Goal: Task Accomplishment & Management: Use online tool/utility

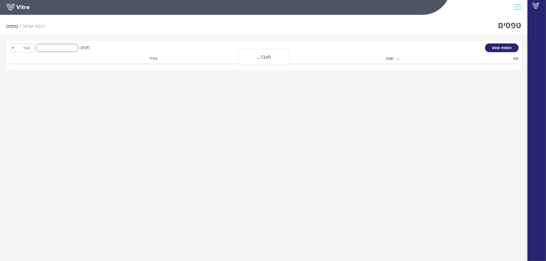
click at [70, 49] on input "חפש:" at bounding box center [57, 48] width 42 height 8
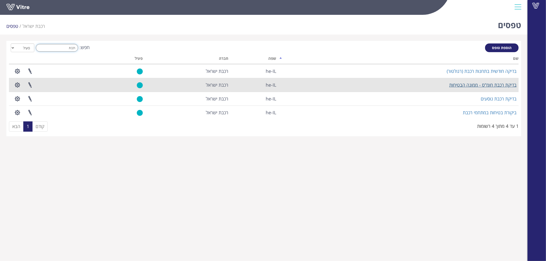
type input "רכבת"
click at [494, 85] on link "בדיקת רכבת חומ"ס - ממונה הבטיחות" at bounding box center [482, 85] width 67 height 6
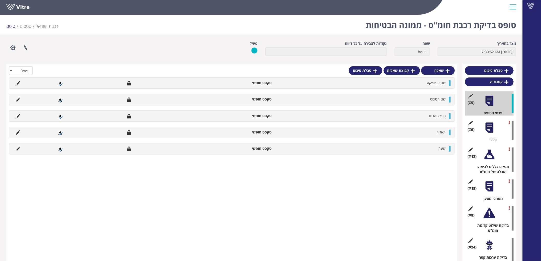
click at [488, 124] on div at bounding box center [490, 128] width 12 height 12
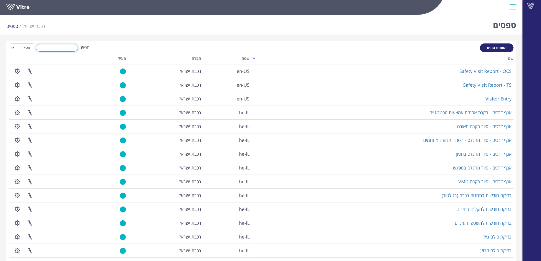
click at [64, 46] on input "חפש:" at bounding box center [57, 48] width 42 height 8
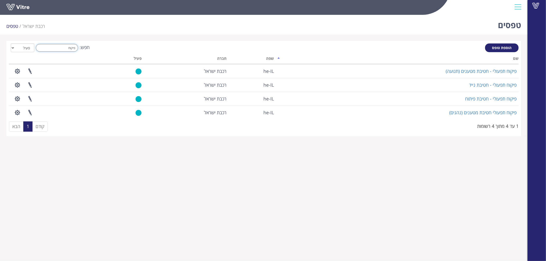
type input "פיקוח"
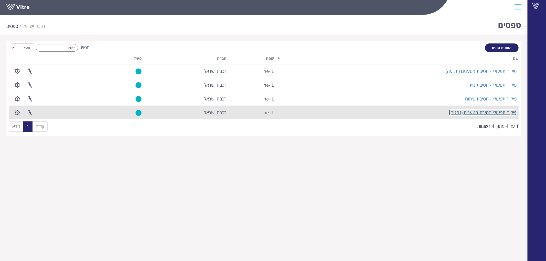
click at [474, 112] on link "פיקוח תפעולי חטיבת מטענים (נהגים)" at bounding box center [482, 113] width 67 height 6
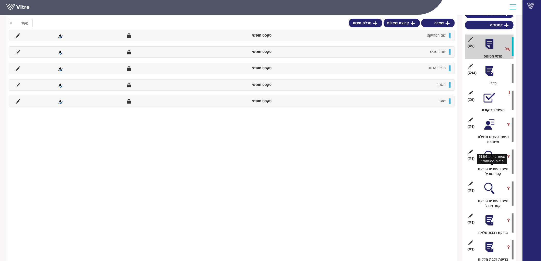
scroll to position [85, 0]
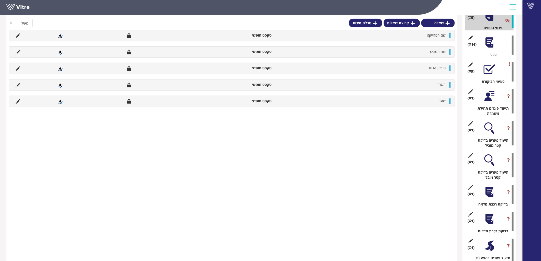
click at [491, 194] on div at bounding box center [490, 193] width 12 height 12
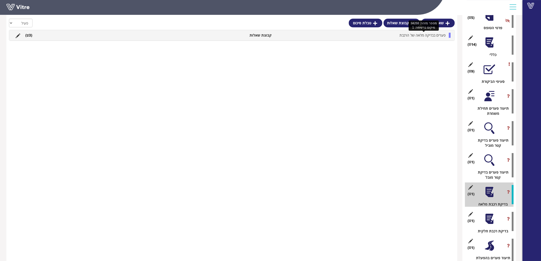
click at [428, 37] on span "פערים בבדיקה מלאה של הרכבת" at bounding box center [423, 35] width 46 height 5
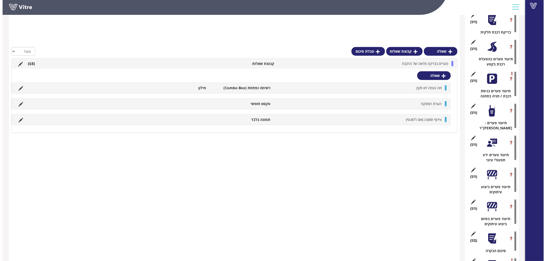
scroll to position [337, 0]
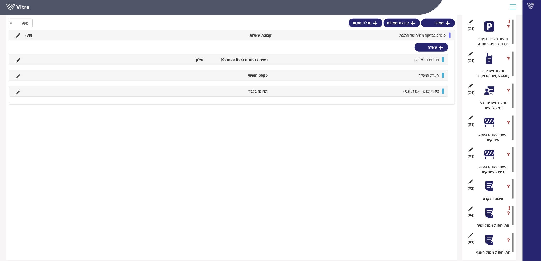
click at [487, 208] on div at bounding box center [490, 214] width 12 height 12
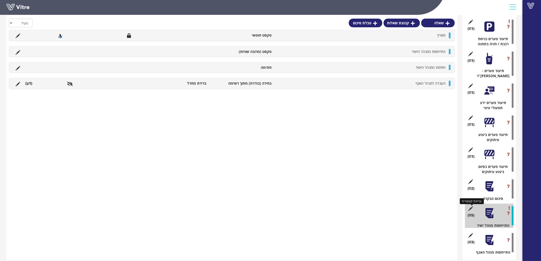
click at [470, 207] on icon at bounding box center [471, 209] width 6 height 5
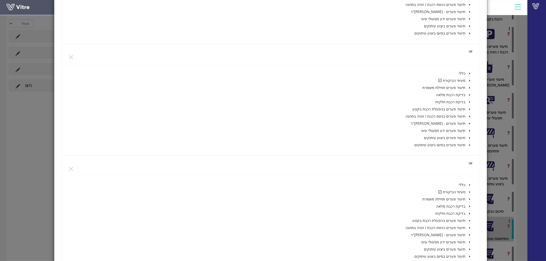
scroll to position [964, 0]
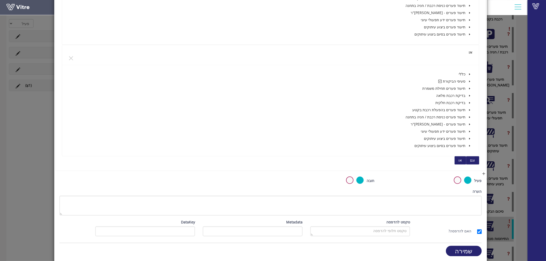
click at [461, 160] on span "או" at bounding box center [460, 161] width 3 height 6
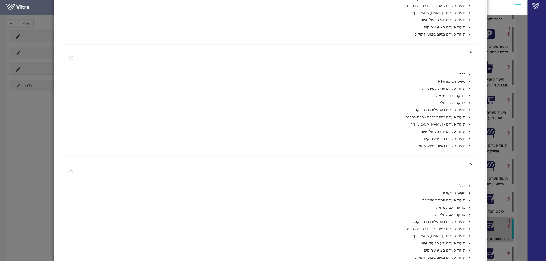
click at [469, 206] on icon "caret-down" at bounding box center [469, 207] width 3 height 3
click at [463, 213] on icon "caret-down" at bounding box center [463, 214] width 3 height 3
click at [451, 221] on span at bounding box center [450, 222] width 4 height 4
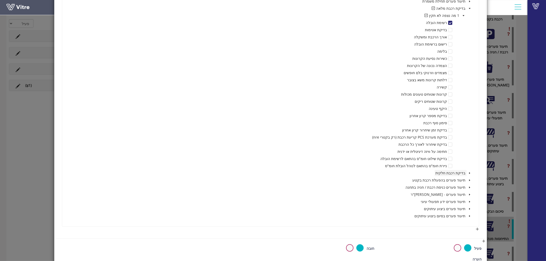
scroll to position [1191, 0]
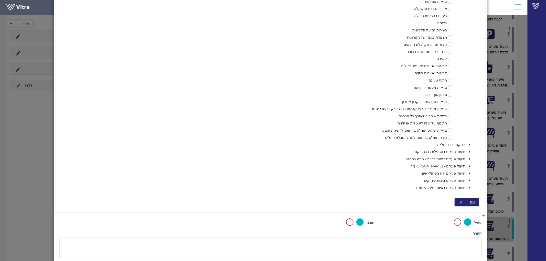
click at [460, 200] on span "או" at bounding box center [460, 203] width 3 height 6
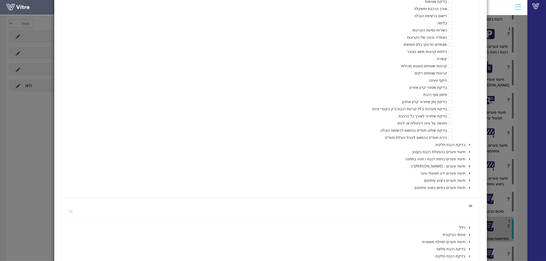
scroll to position [1248, 0]
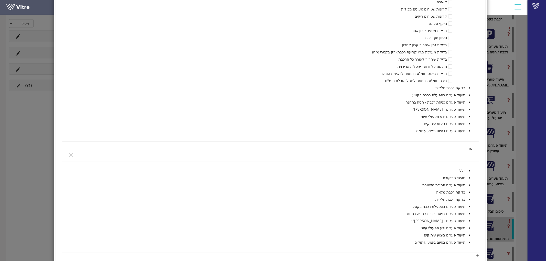
click at [471, 192] on icon "caret-down" at bounding box center [469, 192] width 3 height 3
click at [464, 199] on icon "caret-down" at bounding box center [463, 200] width 1 height 2
click at [451, 214] on span at bounding box center [450, 214] width 4 height 4
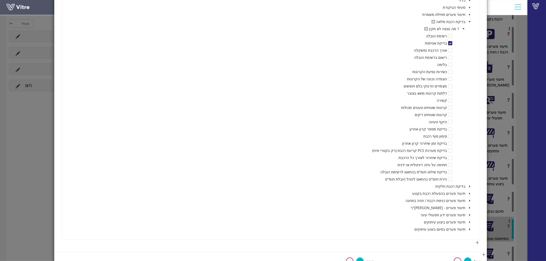
scroll to position [1447, 0]
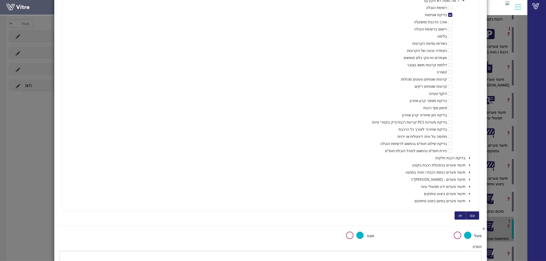
click at [463, 214] on button "או" at bounding box center [461, 216] width 12 height 8
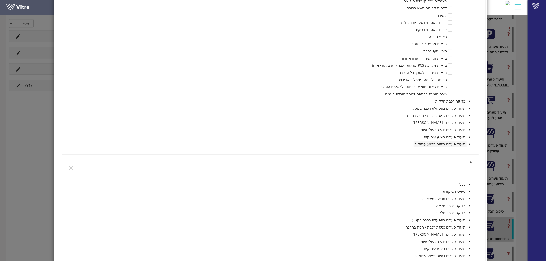
scroll to position [1533, 0]
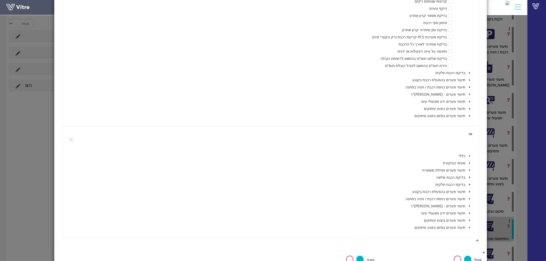
click at [470, 176] on icon "caret-down" at bounding box center [469, 177] width 3 height 3
click at [464, 184] on icon "caret-down" at bounding box center [463, 185] width 3 height 3
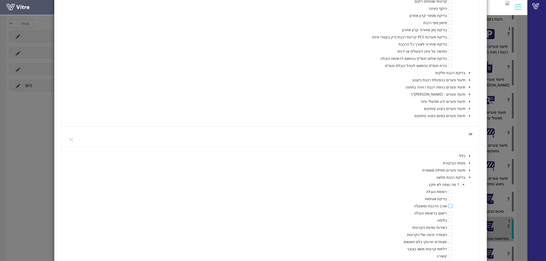
click at [450, 204] on span at bounding box center [450, 206] width 4 height 4
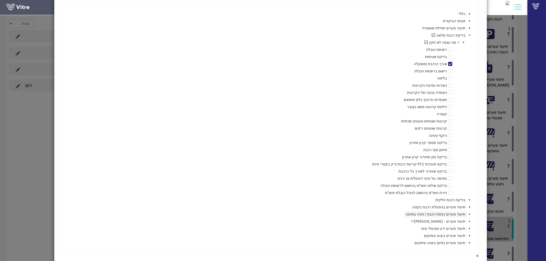
scroll to position [1703, 0]
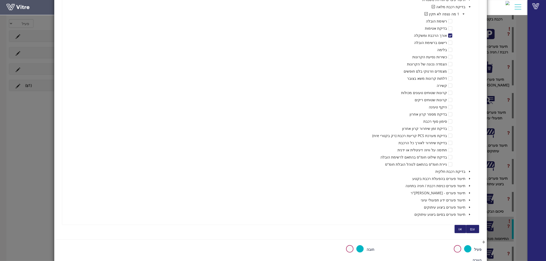
click at [462, 227] on span "או" at bounding box center [460, 230] width 3 height 6
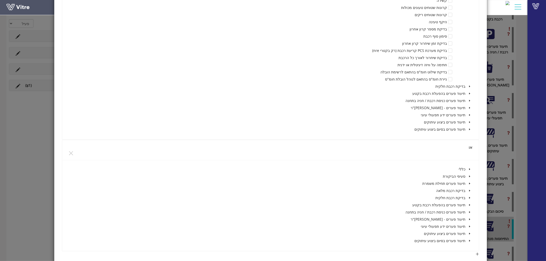
scroll to position [1817, 0]
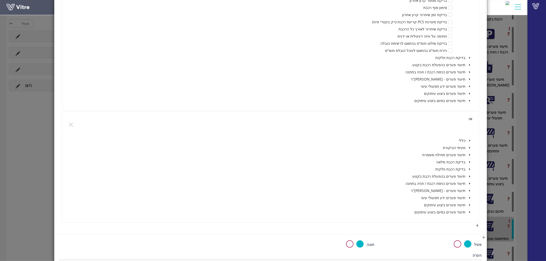
click at [470, 162] on icon "caret-down" at bounding box center [469, 162] width 3 height 3
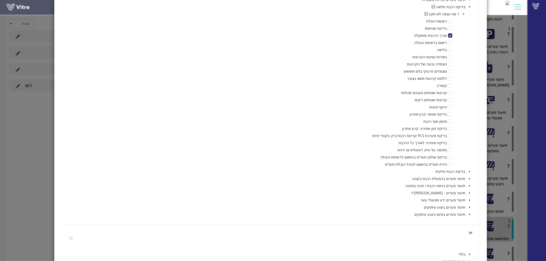
scroll to position [1789, 0]
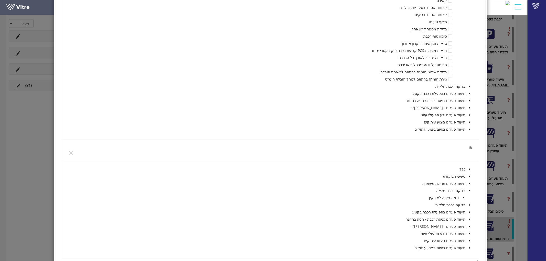
click at [463, 198] on icon "caret-down" at bounding box center [463, 198] width 3 height 3
click at [451, 226] on span at bounding box center [450, 227] width 4 height 4
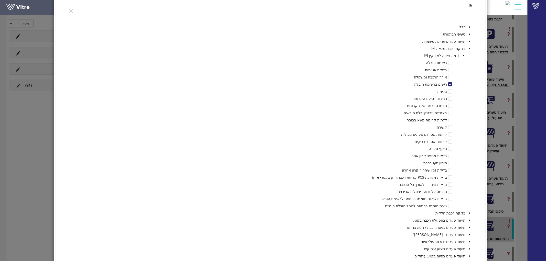
scroll to position [1988, 0]
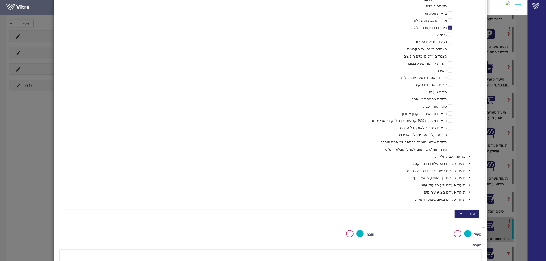
click at [462, 213] on span "או" at bounding box center [460, 214] width 3 height 6
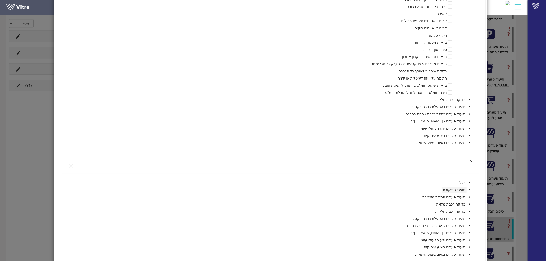
scroll to position [2073, 0]
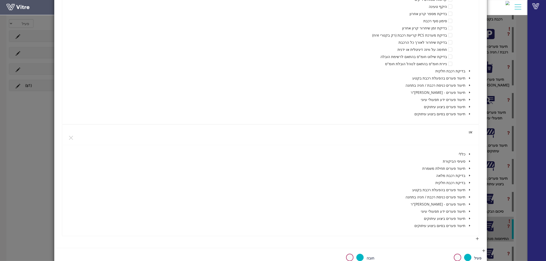
click at [470, 175] on icon "caret-down" at bounding box center [469, 176] width 3 height 3
click at [464, 183] on icon "caret-down" at bounding box center [463, 183] width 1 height 2
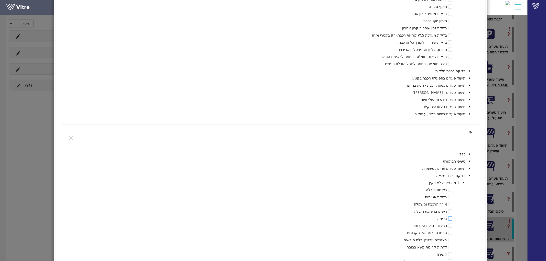
click at [451, 218] on span at bounding box center [450, 219] width 4 height 4
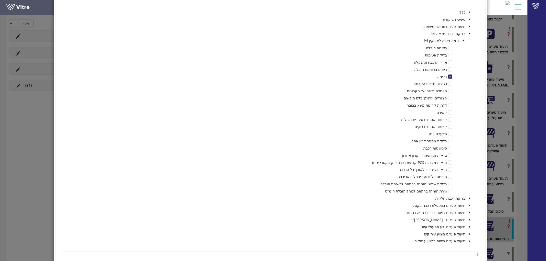
scroll to position [2244, 0]
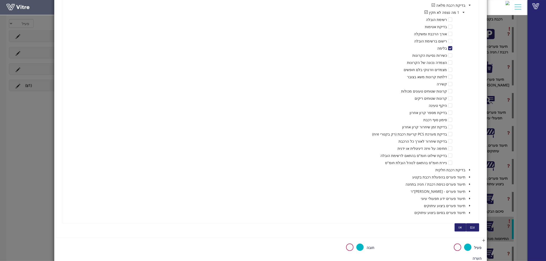
click at [462, 226] on span "או" at bounding box center [460, 228] width 3 height 6
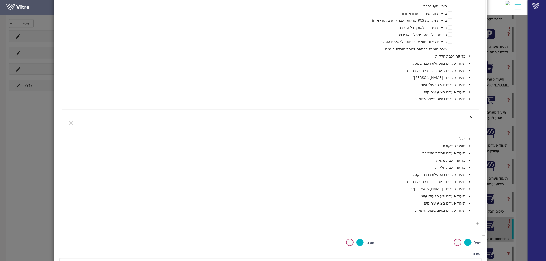
scroll to position [2386, 0]
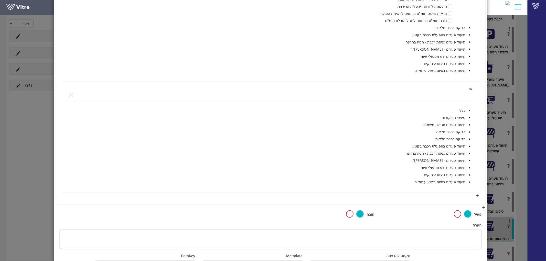
click at [470, 132] on icon "caret-down" at bounding box center [469, 132] width 3 height 3
click at [464, 139] on icon "caret-down" at bounding box center [463, 140] width 1 height 2
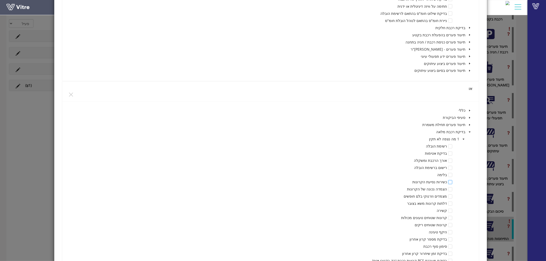
click at [451, 182] on span at bounding box center [450, 182] width 4 height 4
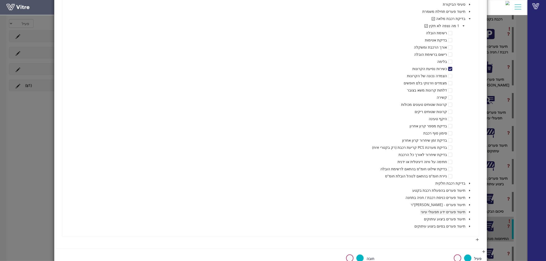
scroll to position [2528, 0]
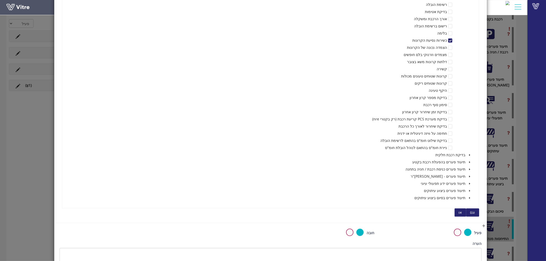
click at [464, 211] on button "או" at bounding box center [461, 213] width 12 height 8
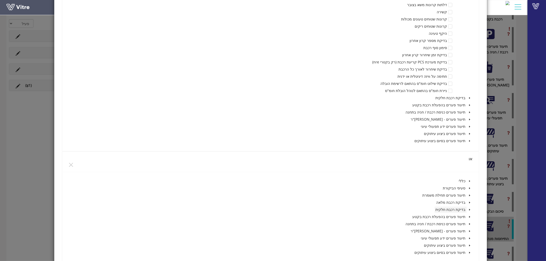
scroll to position [2614, 0]
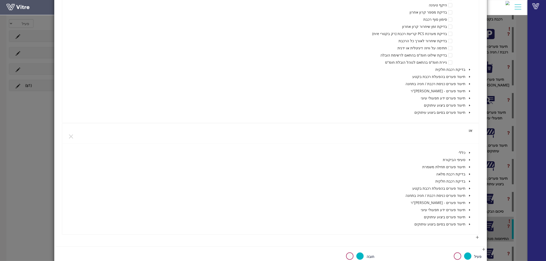
click at [469, 173] on icon "caret-down" at bounding box center [469, 174] width 1 height 2
click at [464, 180] on icon "caret-down" at bounding box center [463, 181] width 1 height 2
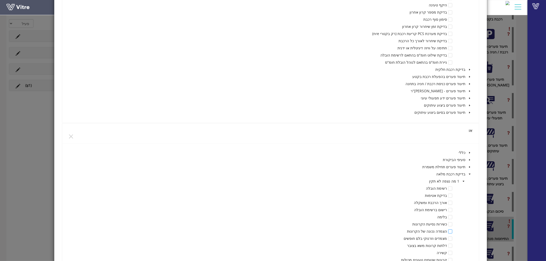
click at [450, 230] on span at bounding box center [450, 232] width 4 height 4
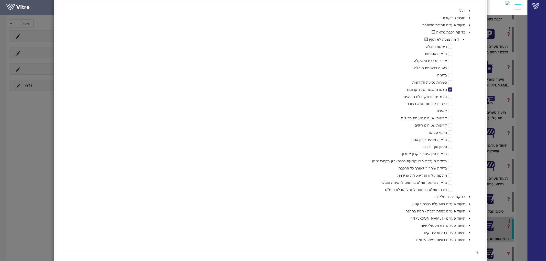
scroll to position [2784, 0]
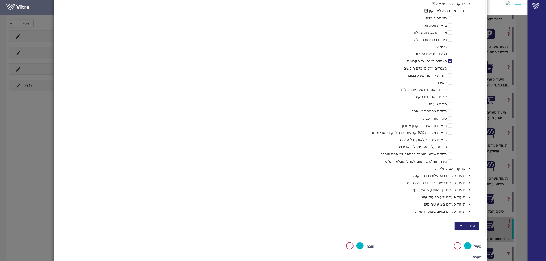
click at [460, 225] on span "או" at bounding box center [460, 226] width 3 height 6
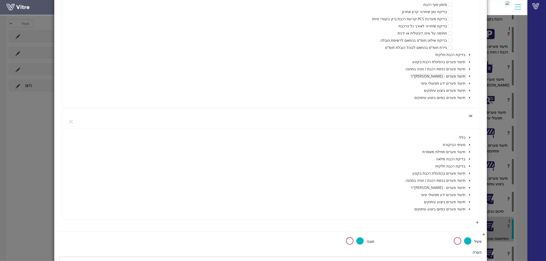
scroll to position [2926, 0]
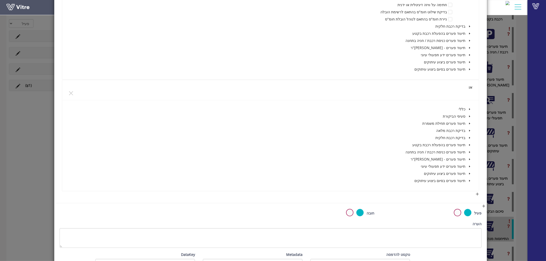
click at [470, 130] on icon "caret-down" at bounding box center [469, 131] width 3 height 3
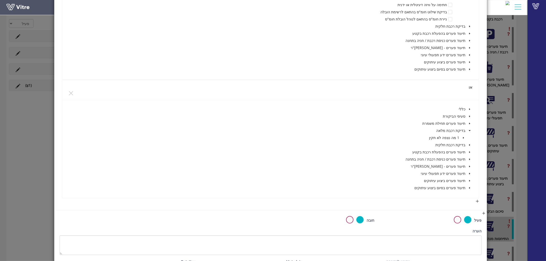
click at [464, 137] on icon "caret-down" at bounding box center [463, 138] width 3 height 3
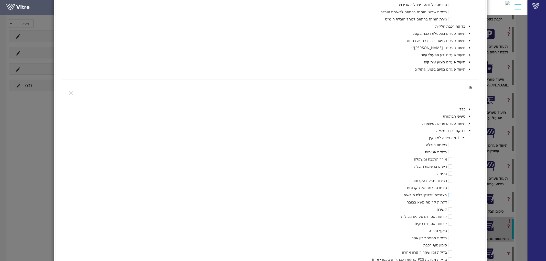
click at [450, 194] on span at bounding box center [450, 195] width 4 height 4
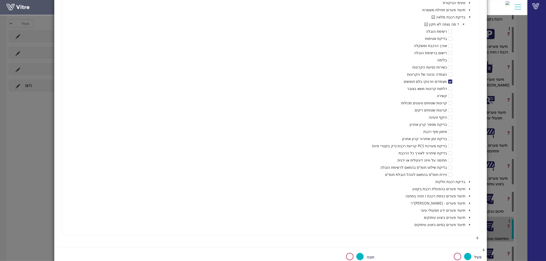
scroll to position [3097, 0]
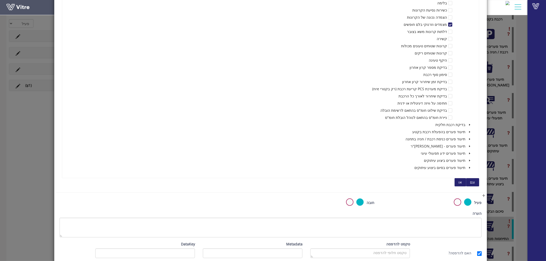
click at [461, 181] on span "או" at bounding box center [460, 183] width 3 height 6
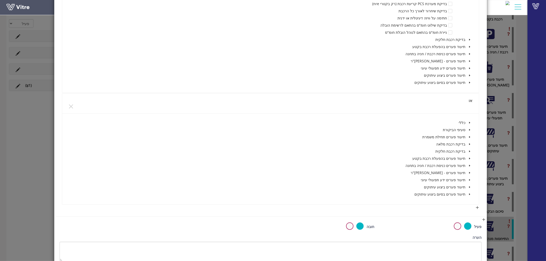
scroll to position [3211, 0]
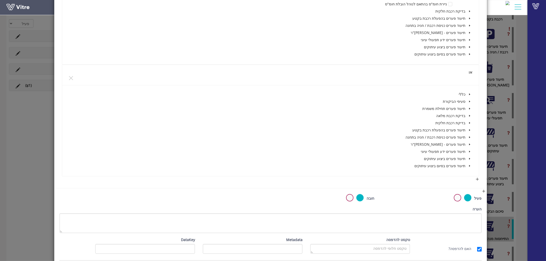
click at [469, 116] on icon "caret-down" at bounding box center [469, 116] width 1 height 2
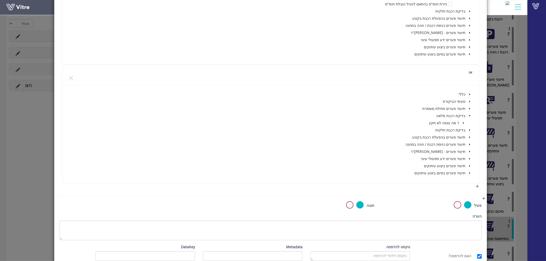
click at [462, 123] on span "caret-down" at bounding box center [463, 123] width 3 height 3
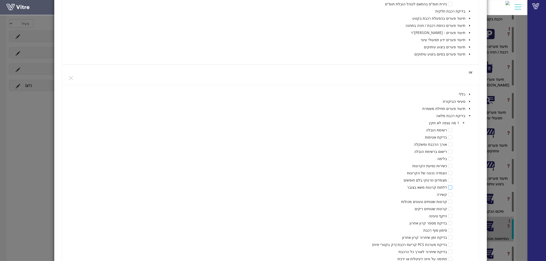
click at [451, 186] on span at bounding box center [450, 188] width 4 height 4
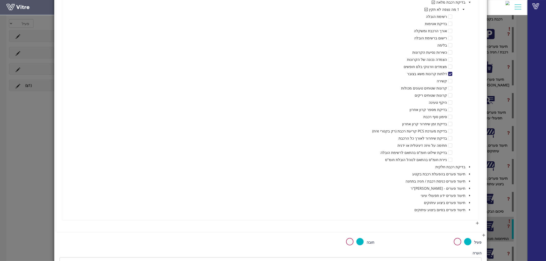
scroll to position [3353, 0]
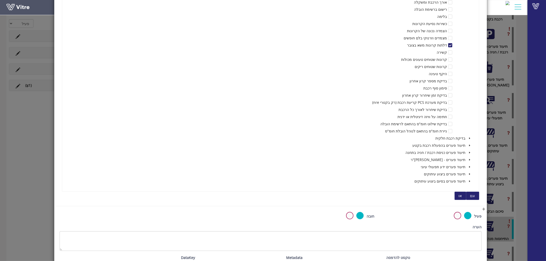
click at [464, 195] on button "או" at bounding box center [461, 196] width 12 height 8
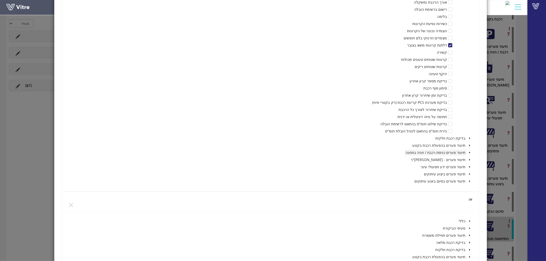
scroll to position [3410, 0]
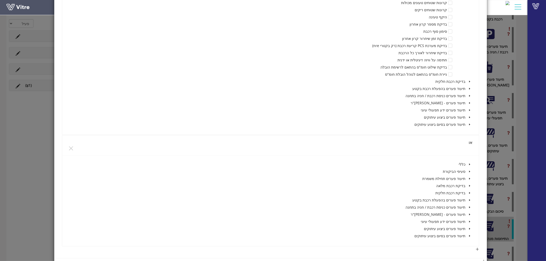
click at [469, 185] on icon "caret-down" at bounding box center [469, 186] width 3 height 3
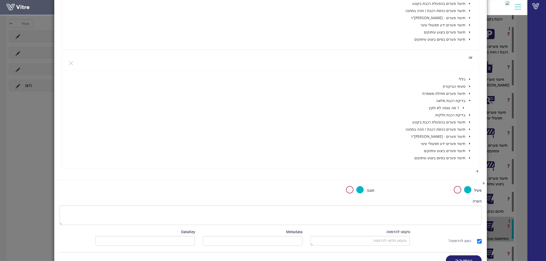
click at [464, 107] on icon "caret-down" at bounding box center [463, 108] width 1 height 2
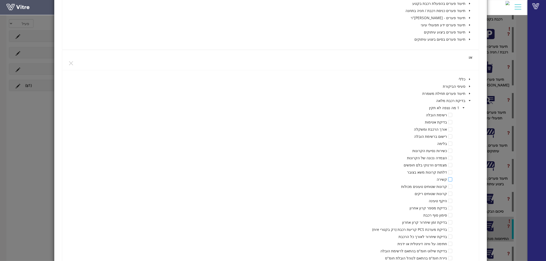
click at [451, 178] on span at bounding box center [450, 180] width 4 height 4
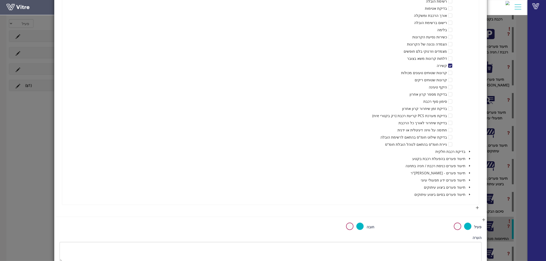
scroll to position [3637, 0]
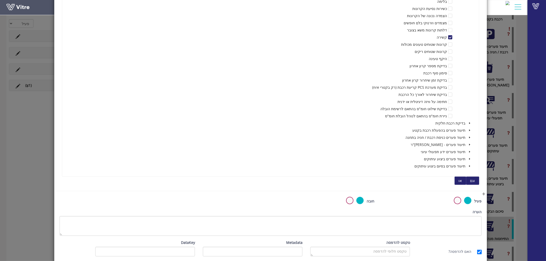
click at [462, 179] on span "או" at bounding box center [460, 181] width 3 height 6
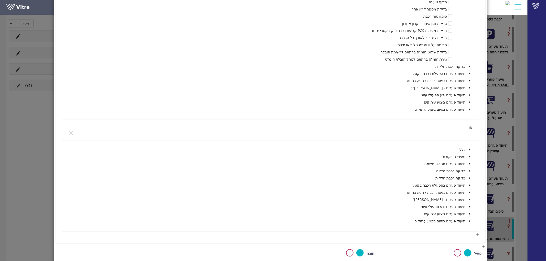
scroll to position [3723, 0]
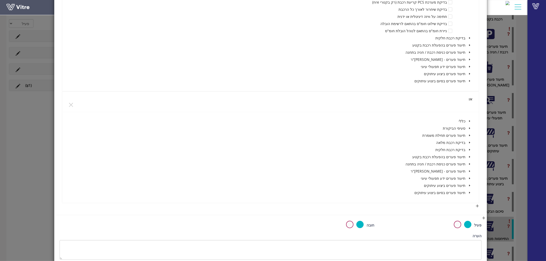
click at [469, 142] on icon "caret-down" at bounding box center [469, 143] width 3 height 3
click at [465, 150] on span at bounding box center [463, 150] width 6 height 6
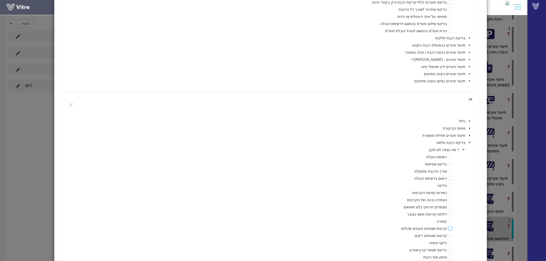
click at [451, 228] on span at bounding box center [450, 229] width 4 height 4
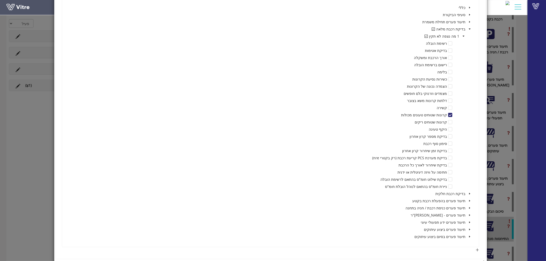
scroll to position [3922, 0]
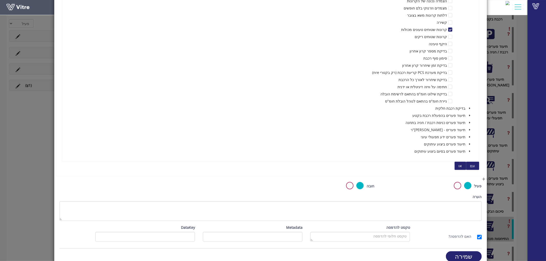
click at [462, 163] on span "או" at bounding box center [460, 166] width 3 height 6
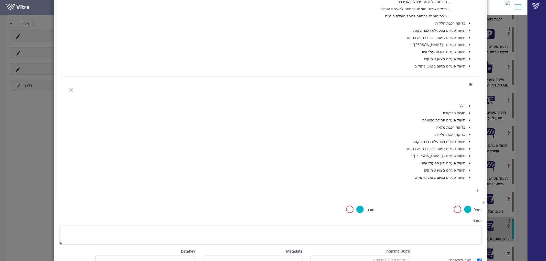
scroll to position [4035, 0]
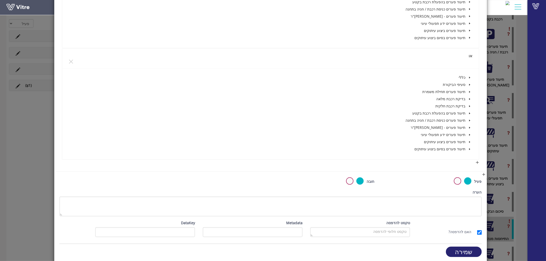
click at [470, 98] on icon "caret-down" at bounding box center [469, 99] width 3 height 3
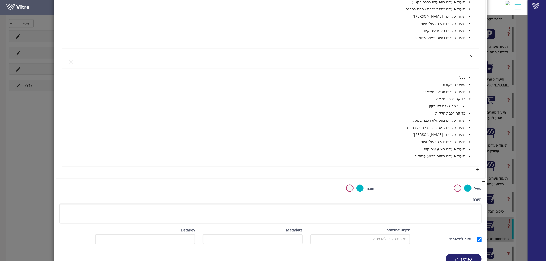
click at [462, 105] on span "caret-down" at bounding box center [463, 106] width 3 height 3
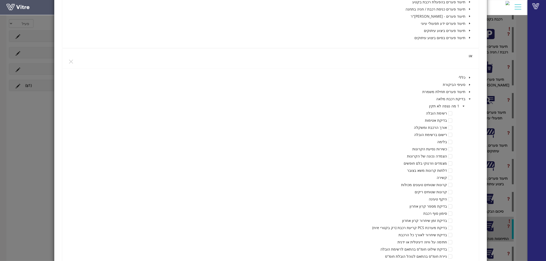
scroll to position [4092, 0]
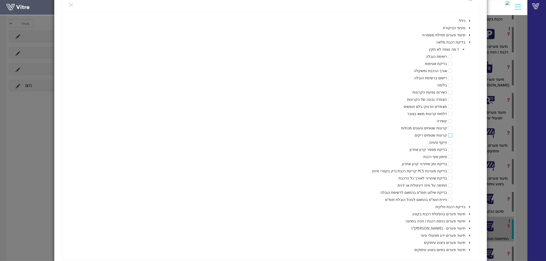
click at [450, 135] on span at bounding box center [450, 136] width 4 height 4
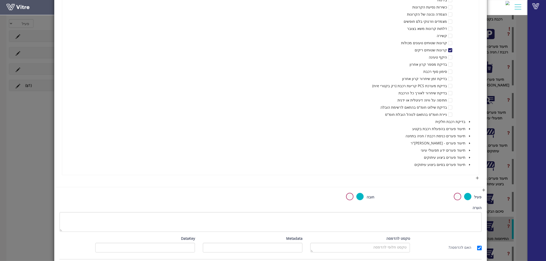
scroll to position [4197, 0]
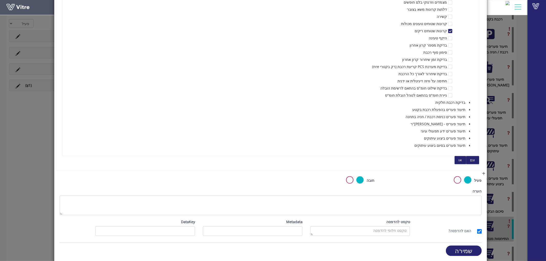
click at [460, 158] on span "או" at bounding box center [460, 160] width 3 height 6
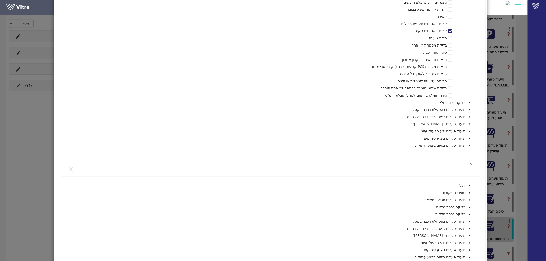
click at [471, 206] on span at bounding box center [470, 207] width 6 height 6
click at [464, 213] on icon "caret-down" at bounding box center [463, 214] width 1 height 2
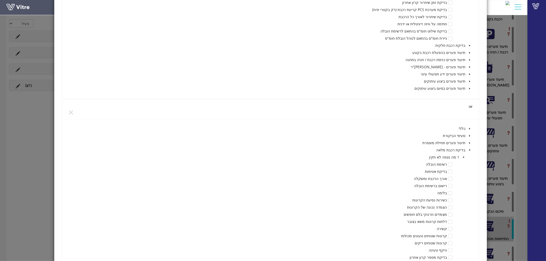
scroll to position [4282, 0]
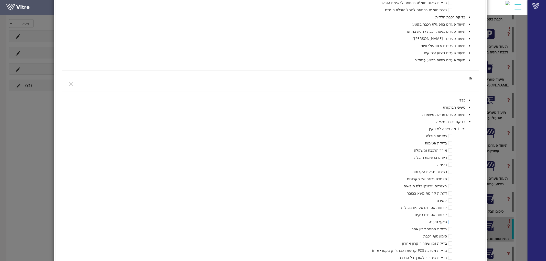
click at [452, 222] on span at bounding box center [450, 222] width 4 height 4
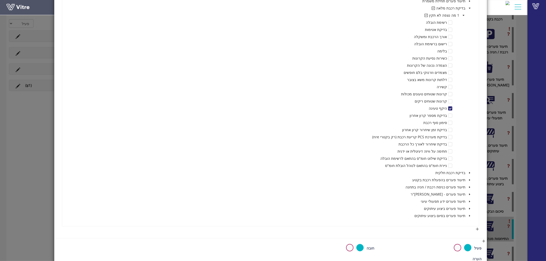
scroll to position [4424, 0]
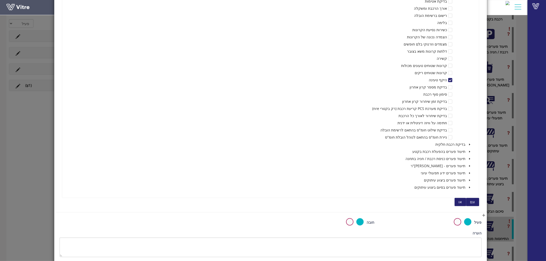
click at [463, 200] on button "או" at bounding box center [461, 202] width 12 height 8
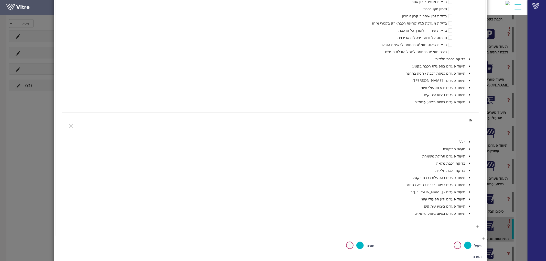
scroll to position [4567, 0]
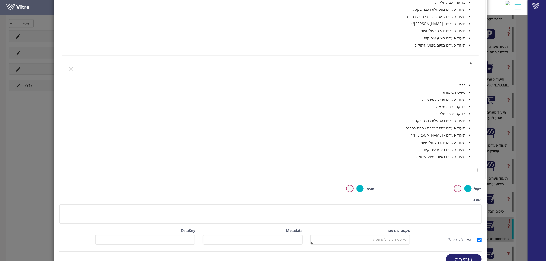
click at [469, 106] on icon "caret-down" at bounding box center [469, 106] width 3 height 3
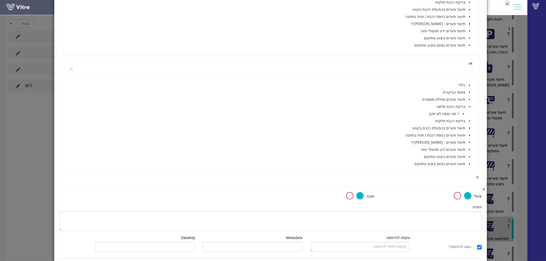
click at [464, 113] on icon "caret-down" at bounding box center [463, 114] width 1 height 2
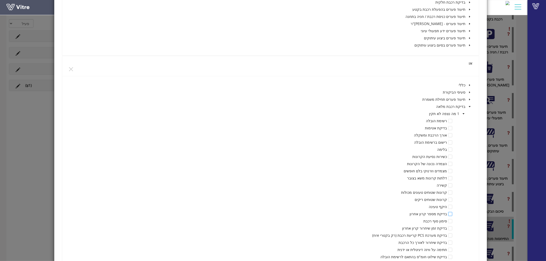
click at [450, 213] on span at bounding box center [450, 214] width 4 height 4
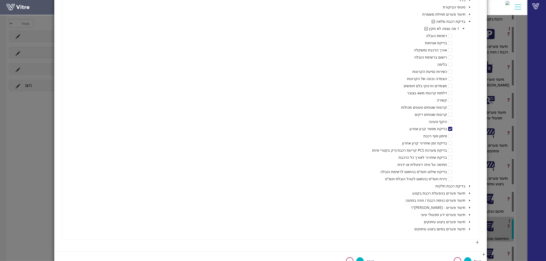
scroll to position [4680, 0]
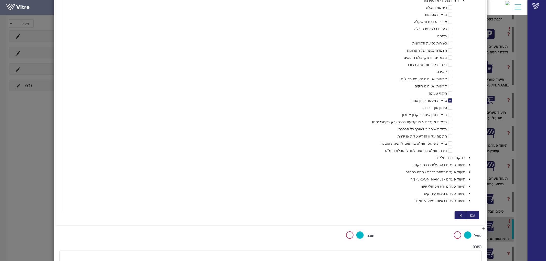
click at [459, 214] on button "או" at bounding box center [461, 215] width 12 height 8
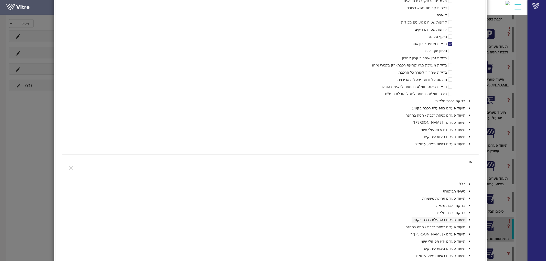
scroll to position [4766, 0]
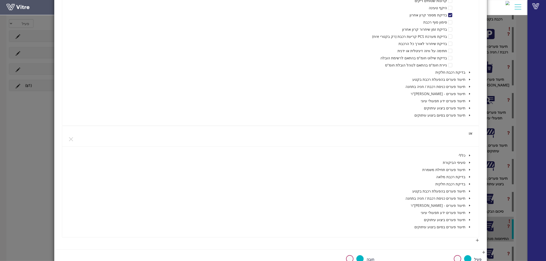
click at [470, 176] on icon "caret-down" at bounding box center [469, 177] width 3 height 3
click at [464, 184] on icon "caret-down" at bounding box center [463, 184] width 1 height 2
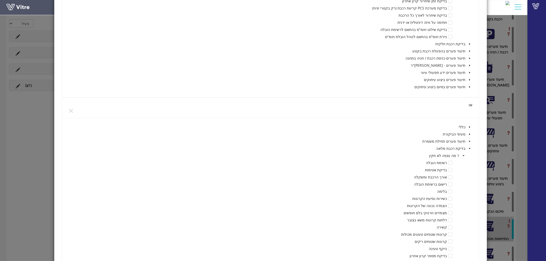
scroll to position [4851, 0]
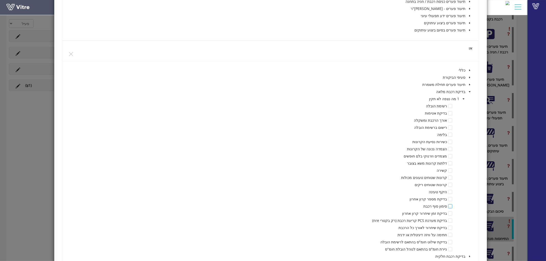
click at [450, 206] on span at bounding box center [450, 207] width 4 height 4
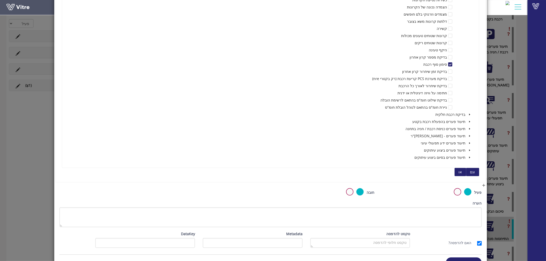
click at [462, 171] on span "או" at bounding box center [460, 172] width 3 height 6
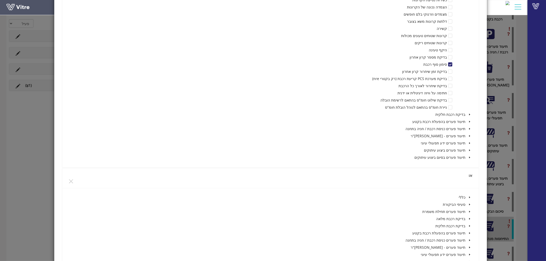
click at [469, 218] on icon "caret-down" at bounding box center [469, 219] width 3 height 3
click at [463, 227] on span at bounding box center [463, 226] width 6 height 6
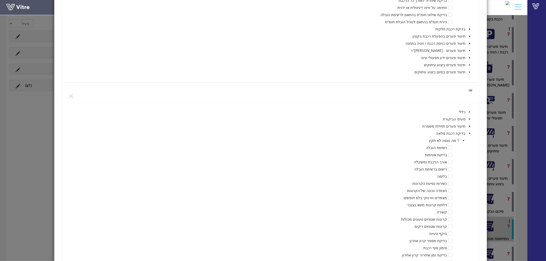
scroll to position [5107, 0]
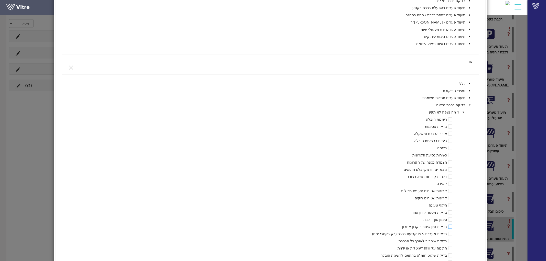
click at [450, 227] on span at bounding box center [450, 227] width 4 height 4
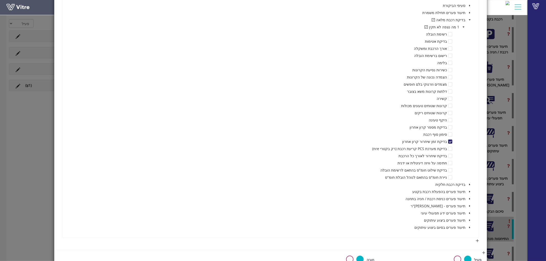
scroll to position [5221, 0]
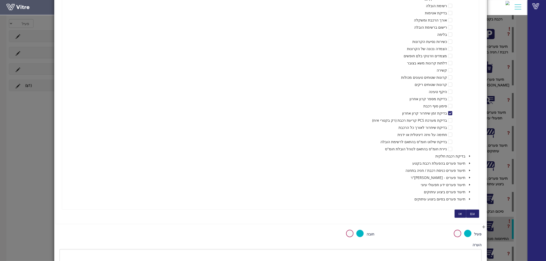
click at [459, 213] on span "או" at bounding box center [460, 214] width 3 height 6
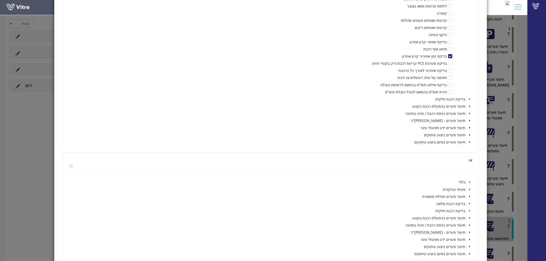
scroll to position [5306, 0]
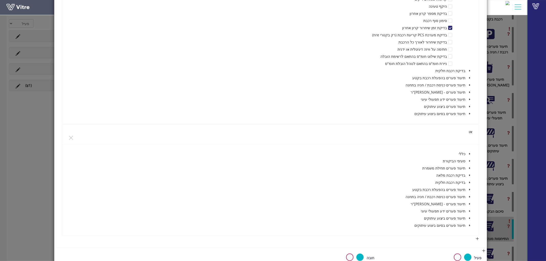
click at [470, 175] on icon "caret-down" at bounding box center [469, 175] width 3 height 3
click at [464, 182] on icon "caret-down" at bounding box center [463, 183] width 1 height 2
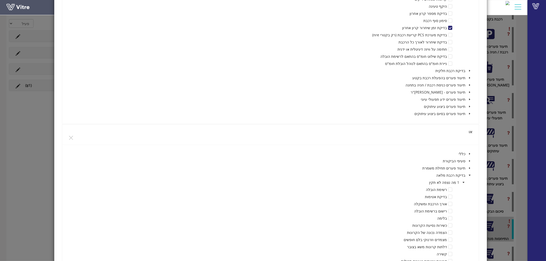
scroll to position [5448, 0]
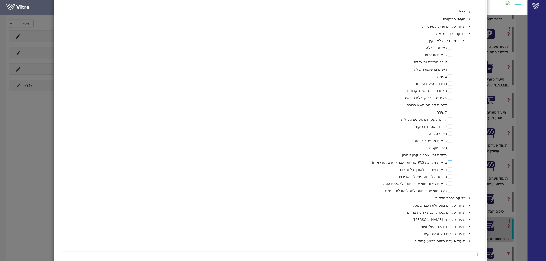
click at [451, 163] on span at bounding box center [450, 162] width 4 height 4
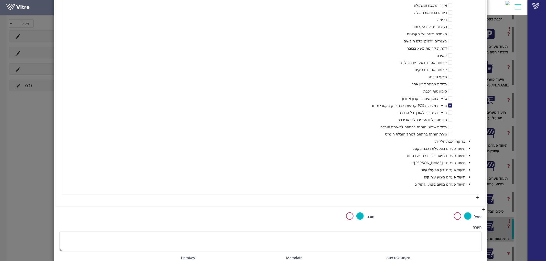
scroll to position [5534, 0]
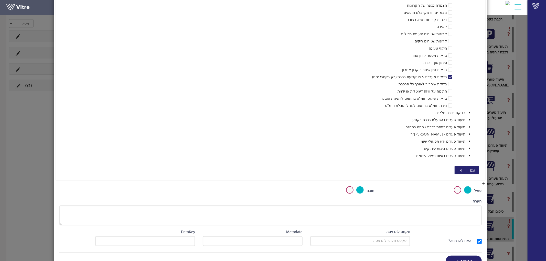
click at [459, 168] on button "או" at bounding box center [461, 170] width 12 height 8
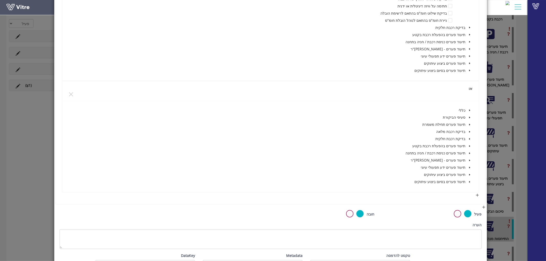
scroll to position [5647, 0]
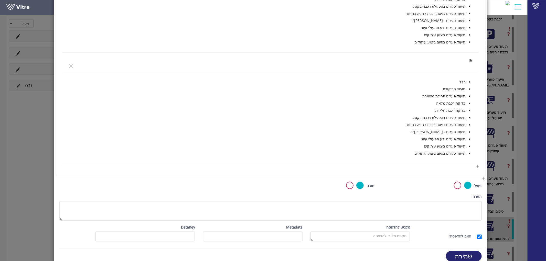
click at [470, 103] on icon "caret-down" at bounding box center [469, 103] width 3 height 3
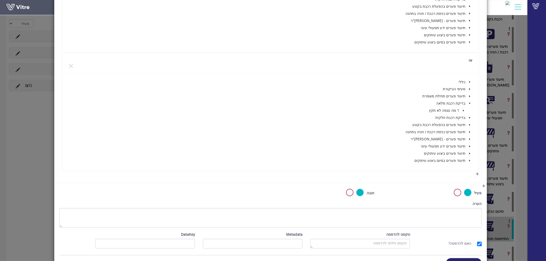
click at [465, 112] on icon "caret-down" at bounding box center [463, 111] width 3 height 3
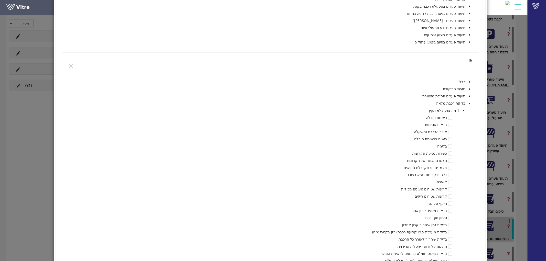
scroll to position [5676, 0]
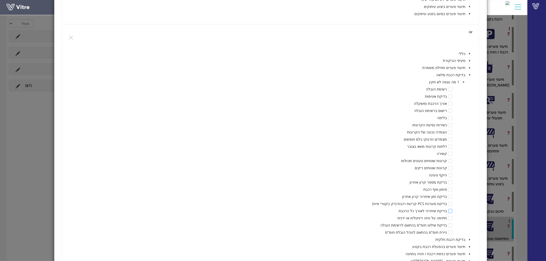
click at [451, 210] on span at bounding box center [450, 211] width 4 height 4
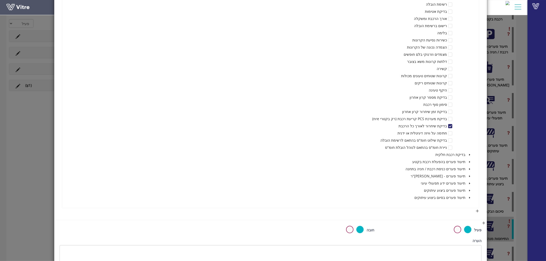
scroll to position [5790, 0]
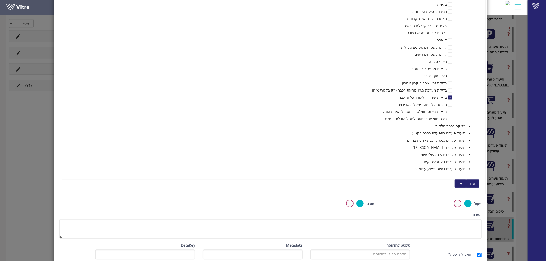
click at [464, 181] on button "או" at bounding box center [461, 184] width 12 height 8
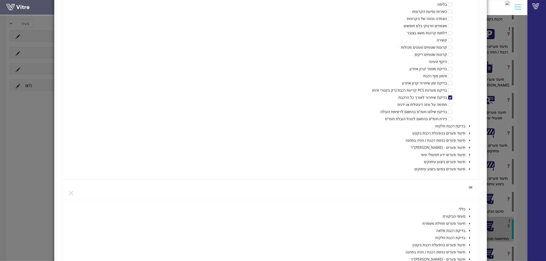
scroll to position [5875, 0]
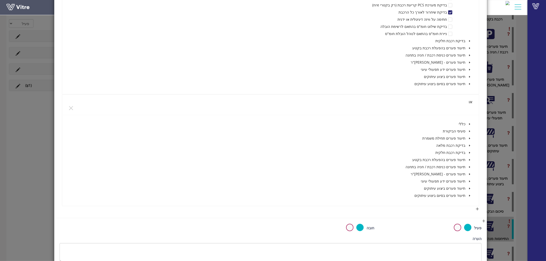
click at [470, 144] on icon "caret-down" at bounding box center [469, 145] width 3 height 3
click at [465, 153] on icon "caret-down" at bounding box center [463, 153] width 3 height 3
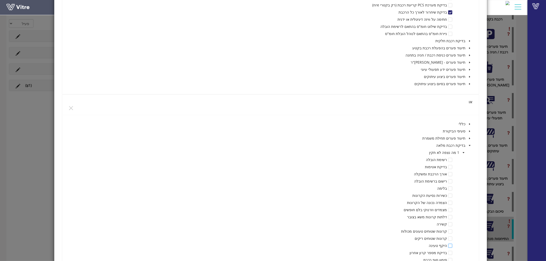
scroll to position [5932, 0]
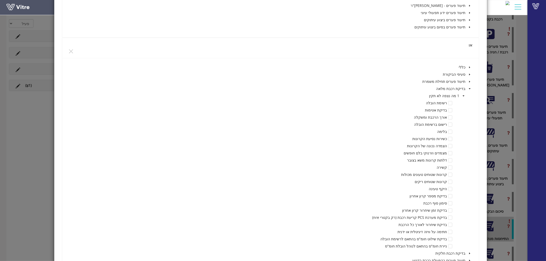
drag, startPoint x: 451, startPoint y: 232, endPoint x: 454, endPoint y: 229, distance: 4.3
click at [451, 232] on span at bounding box center [450, 232] width 4 height 4
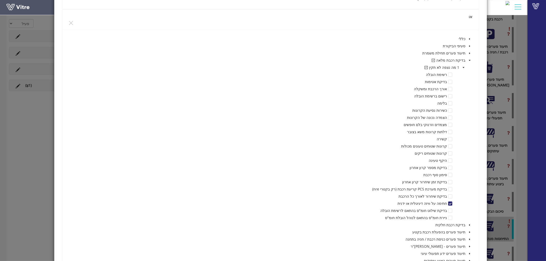
scroll to position [6046, 0]
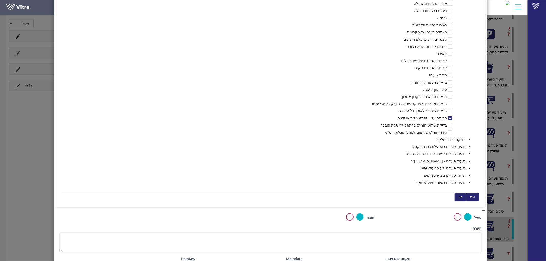
click at [462, 196] on span "או" at bounding box center [460, 198] width 3 height 6
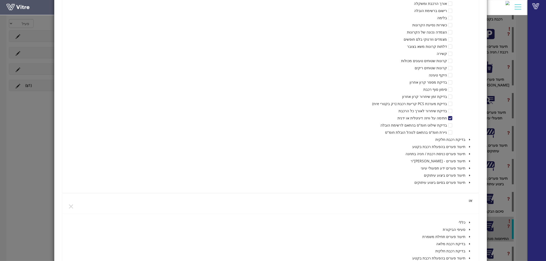
scroll to position [6102, 0]
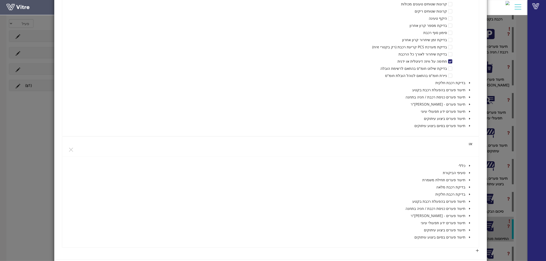
click at [468, 186] on span at bounding box center [470, 187] width 6 height 6
click at [463, 193] on icon "caret-down" at bounding box center [463, 194] width 3 height 3
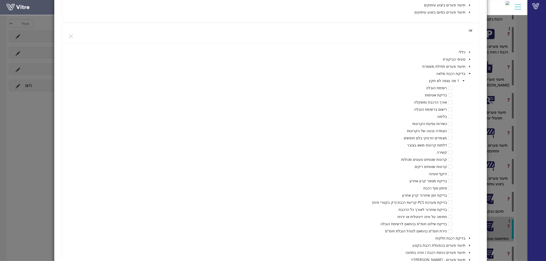
scroll to position [6273, 0]
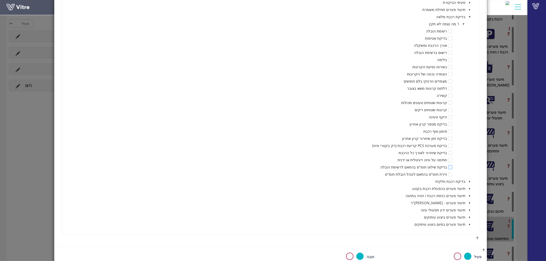
click at [451, 167] on span at bounding box center [450, 167] width 4 height 4
click at [459, 238] on span "או" at bounding box center [460, 239] width 3 height 6
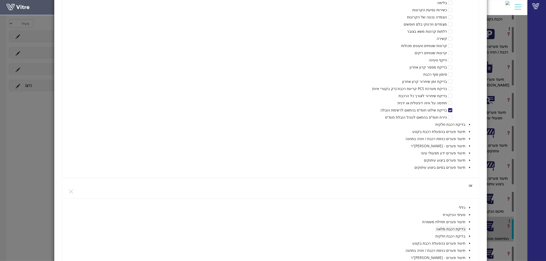
scroll to position [6358, 0]
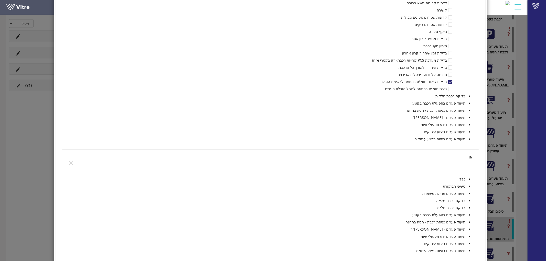
click at [469, 201] on icon "caret-down" at bounding box center [469, 201] width 3 height 3
click at [463, 207] on icon "caret-down" at bounding box center [463, 208] width 3 height 3
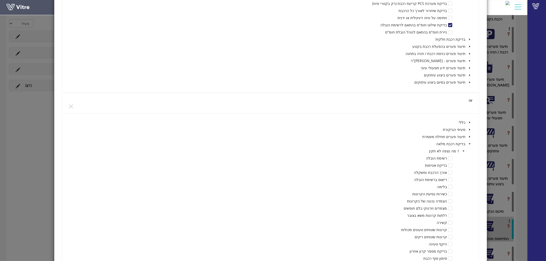
scroll to position [6529, 0]
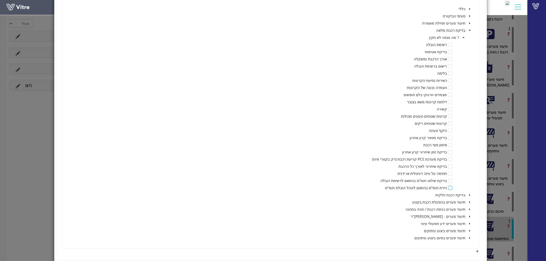
click at [451, 188] on span at bounding box center [450, 188] width 4 height 4
click at [460, 251] on span "או" at bounding box center [460, 253] width 3 height 6
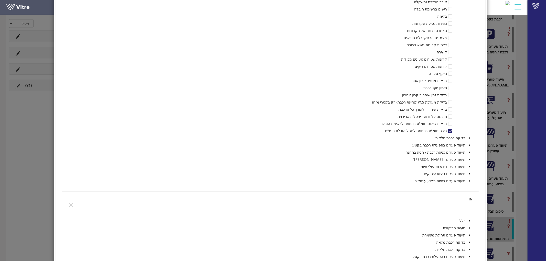
scroll to position [6614, 0]
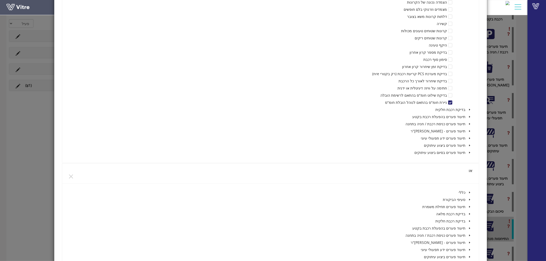
click at [470, 223] on span at bounding box center [470, 221] width 6 height 6
click at [465, 227] on span at bounding box center [463, 228] width 6 height 6
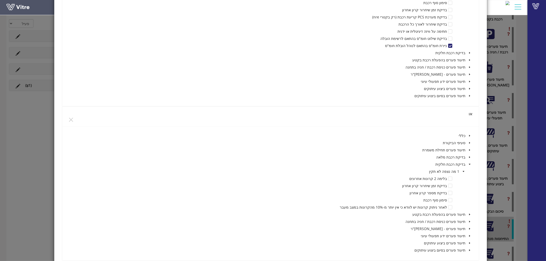
scroll to position [6700, 0]
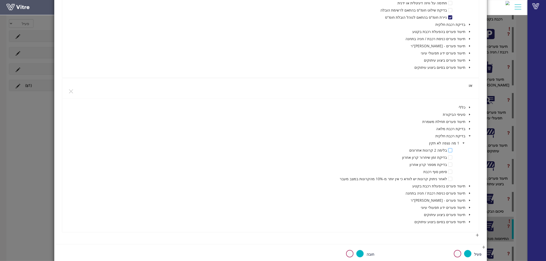
click at [450, 152] on span at bounding box center [450, 150] width 4 height 4
click at [458, 235] on button "או" at bounding box center [461, 237] width 12 height 8
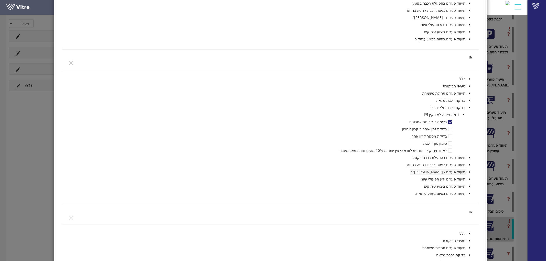
scroll to position [6756, 0]
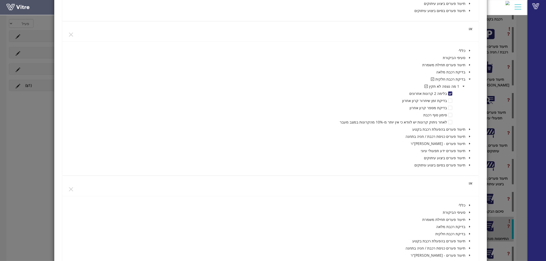
click at [469, 234] on icon "caret-down" at bounding box center [469, 234] width 3 height 3
click at [464, 239] on span at bounding box center [463, 241] width 6 height 6
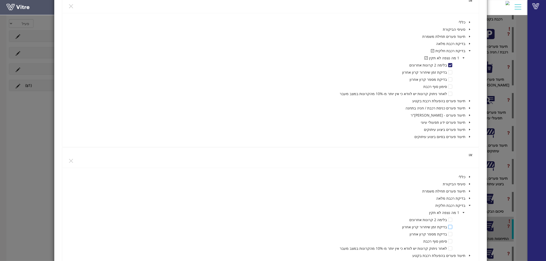
click at [449, 226] on span at bounding box center [450, 227] width 4 height 4
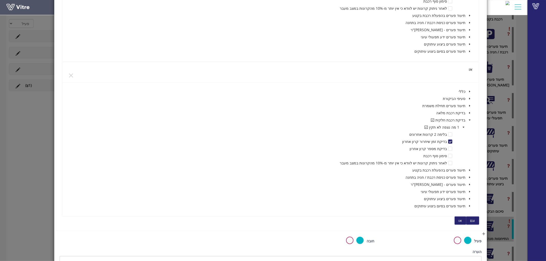
click at [462, 220] on span "או" at bounding box center [460, 221] width 3 height 6
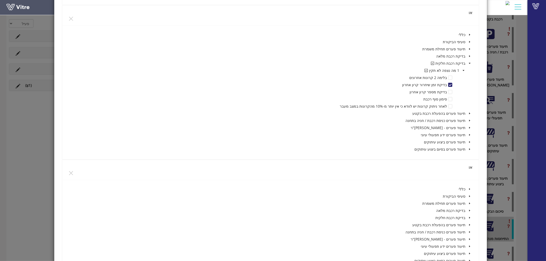
click at [468, 218] on span at bounding box center [470, 218] width 6 height 6
click at [464, 226] on icon "caret-down" at bounding box center [463, 225] width 3 height 3
click at [449, 247] on span at bounding box center [450, 247] width 4 height 4
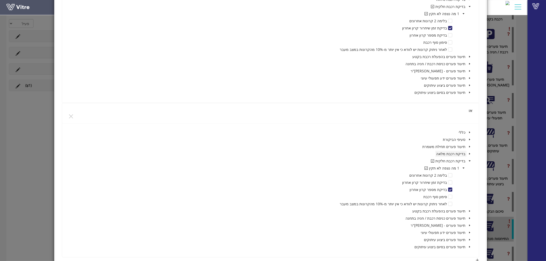
scroll to position [7012, 0]
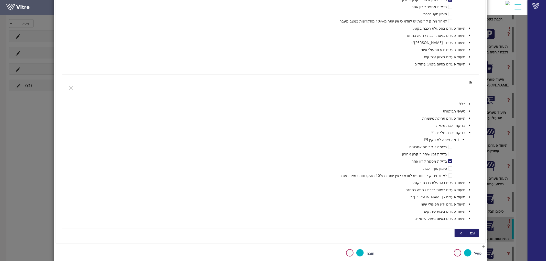
click at [460, 233] on span "או" at bounding box center [460, 234] width 3 height 6
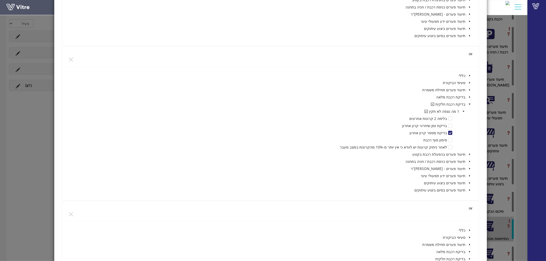
scroll to position [7126, 0]
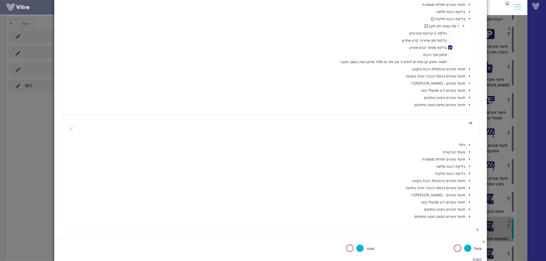
click at [469, 175] on icon "caret-down" at bounding box center [469, 174] width 3 height 3
click at [464, 181] on icon "caret-down" at bounding box center [463, 181] width 1 height 2
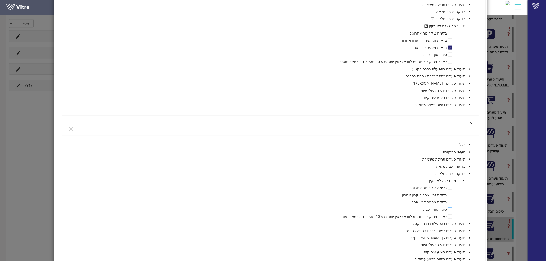
click at [450, 210] on span at bounding box center [450, 210] width 4 height 4
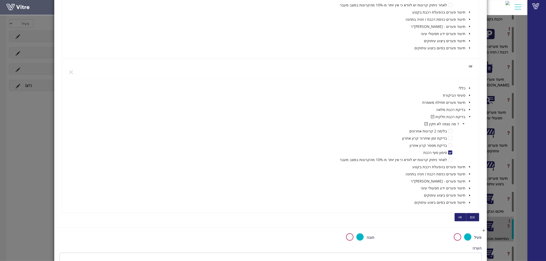
click at [461, 217] on span "או" at bounding box center [460, 218] width 3 height 6
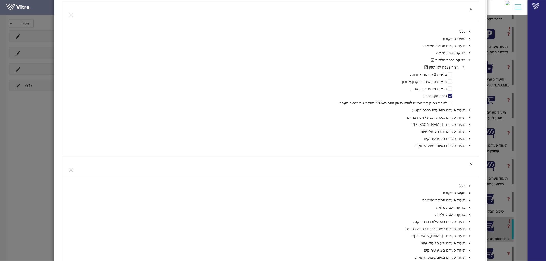
click at [467, 214] on span at bounding box center [470, 215] width 6 height 6
click at [463, 222] on icon "caret-down" at bounding box center [463, 222] width 3 height 3
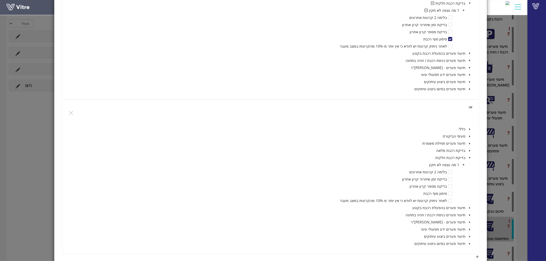
scroll to position [7325, 0]
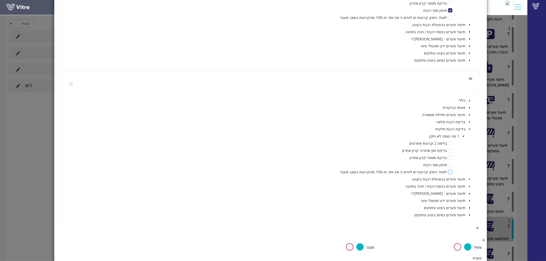
click at [449, 173] on span at bounding box center [450, 172] width 4 height 4
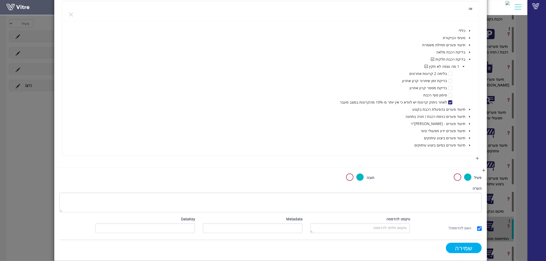
click at [462, 249] on input "שמירה" at bounding box center [464, 248] width 36 height 10
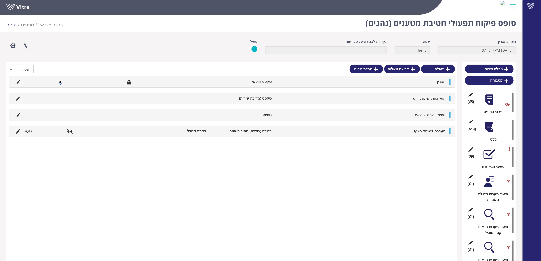
scroll to position [0, 0]
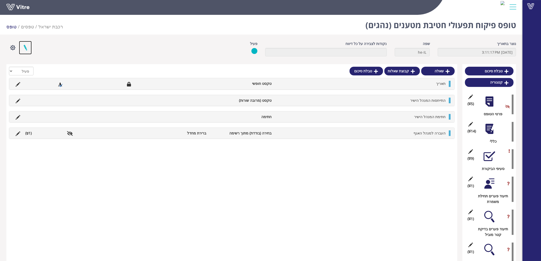
click at [23, 45] on link at bounding box center [25, 48] width 13 height 14
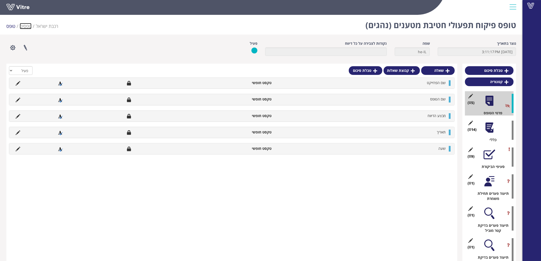
click at [29, 26] on link "טפסים" at bounding box center [26, 26] width 12 height 6
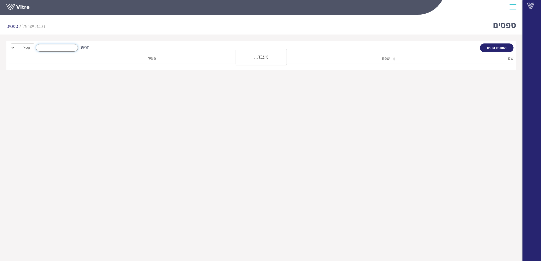
click at [70, 47] on input "חפש:" at bounding box center [57, 48] width 42 height 8
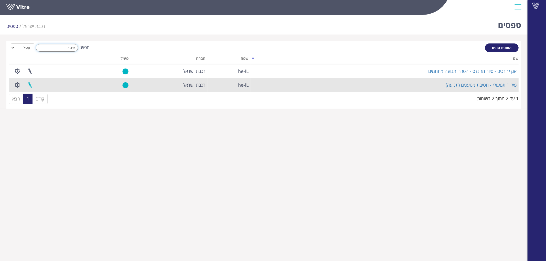
type input "תנועה"
click at [32, 86] on link at bounding box center [30, 85] width 13 height 14
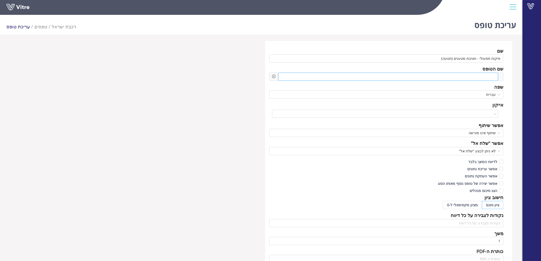
click at [478, 78] on span at bounding box center [473, 77] width 44 height 6
drag, startPoint x: 444, startPoint y: 60, endPoint x: 510, endPoint y: 58, distance: 66.3
click at [510, 58] on div "שם פיקוח תפעולי - חטיבת מטענים (תנועה) שם הטופס פיקוח תפעולי שפה עברית אייקון א…" at bounding box center [388, 221] width 247 height 361
click at [469, 76] on span "פיקוח תפעולי" at bounding box center [473, 77] width 44 height 6
drag, startPoint x: 469, startPoint y: 76, endPoint x: 517, endPoint y: 76, distance: 47.9
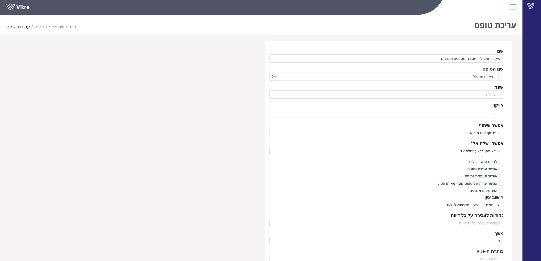
click at [517, 76] on div "שם פיקוח תפעולי - חטיבת מטענים (תנועה) שם הטופס פיקוח תפעולי שפה עברית אייקון א…" at bounding box center [261, 221] width 523 height 361
drag, startPoint x: 431, startPoint y: 76, endPoint x: 434, endPoint y: 75, distance: 3.4
click at [431, 76] on div "פיקוח תפעולי - חטיבת מטענים (תנועה)" at bounding box center [388, 77] width 220 height 8
click at [432, 77] on div "פיקוח תפעולי - חטיבת מטענים (תנועה):" at bounding box center [388, 77] width 220 height 8
click at [276, 75] on div at bounding box center [274, 77] width 9 height 8
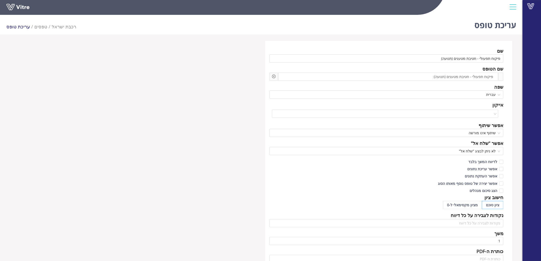
click at [274, 77] on icon "plus-circle" at bounding box center [274, 77] width 4 height 4
click at [300, 80] on input "search" at bounding box center [317, 81] width 62 height 8
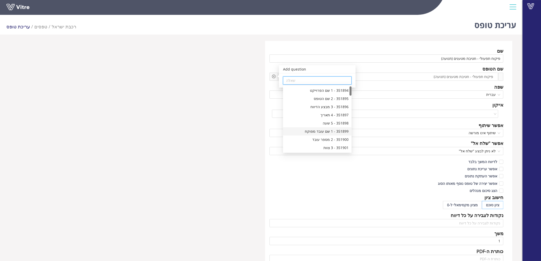
click at [316, 131] on div "351899 - 1 שם עובד מפוקח" at bounding box center [317, 132] width 62 height 6
type input "351899 - 1 שם עובד מפוקח"
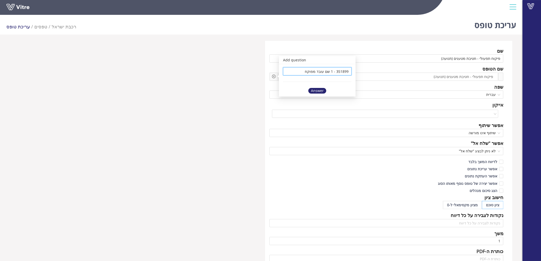
click at [321, 89] on div "Answer" at bounding box center [317, 91] width 18 height 6
drag, startPoint x: 364, startPoint y: 75, endPoint x: 372, endPoint y: 75, distance: 7.2
click at [364, 75] on span at bounding box center [361, 77] width 43 height 6
click at [273, 76] on icon "plus-circle" at bounding box center [274, 77] width 4 height 4
click at [292, 83] on input "search" at bounding box center [317, 81] width 62 height 8
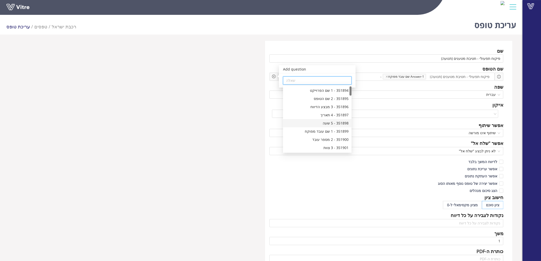
scroll to position [28, 0]
click at [306, 135] on div "351903 - 5 תפקיד בעת ביצוע הפיקוח" at bounding box center [317, 136] width 62 height 6
type input "351903 - 5 תפקיד בעת ביצוע הפיקוח"
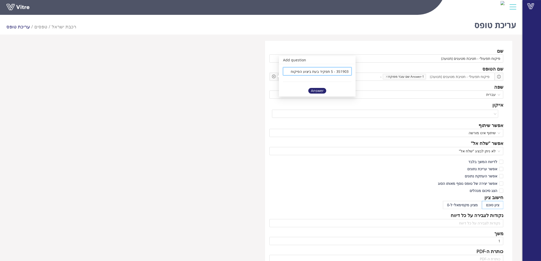
scroll to position [0, 0]
click at [317, 91] on div "Answer" at bounding box center [317, 91] width 18 height 6
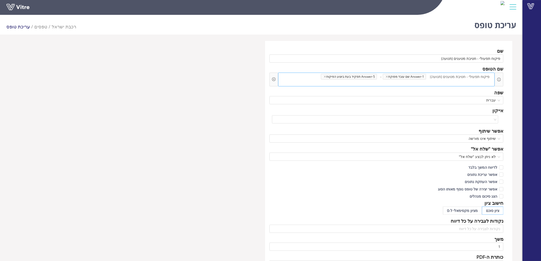
click at [451, 80] on span at bounding box center [472, 83] width 43 height 6
click at [273, 79] on icon "plus-circle" at bounding box center [274, 80] width 2 height 2
click at [285, 78] on div "שאלה" at bounding box center [317, 81] width 69 height 8
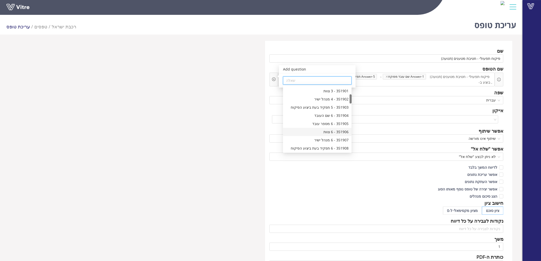
scroll to position [85, 0]
click at [337, 130] on div "351909 - 11 מיקום הפיקוח" at bounding box center [317, 128] width 62 height 6
type input "351909 - 11 מיקום הפיקוח"
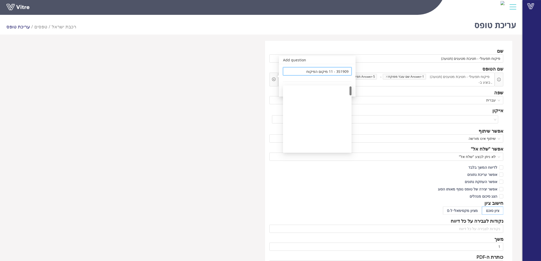
scroll to position [0, 0]
click at [335, 89] on div "Answer" at bounding box center [336, 91] width 18 height 6
click at [446, 84] on span at bounding box center [427, 83] width 43 height 6
click at [273, 78] on icon "plus-circle" at bounding box center [274, 80] width 4 height 4
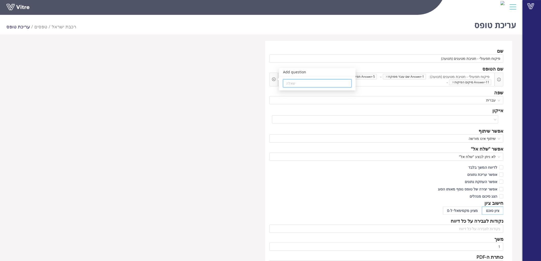
click at [286, 80] on input "search" at bounding box center [317, 84] width 62 height 8
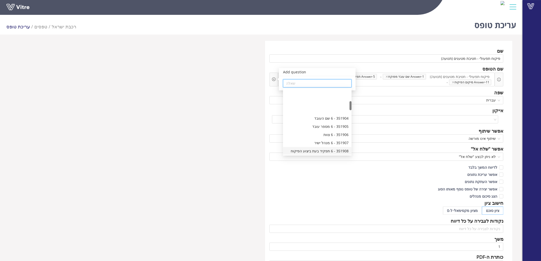
scroll to position [85, 0]
click at [309, 128] on div "351909 - 11 מיקום הפיקוח" at bounding box center [317, 131] width 62 height 6
type input "351909 - 11 מיקום הפיקוח"
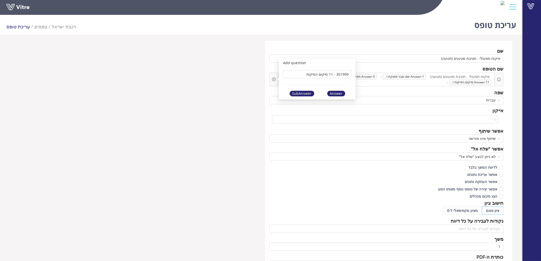
click at [296, 91] on div "SubAnswer" at bounding box center [302, 94] width 25 height 6
click at [388, 82] on span at bounding box center [374, 83] width 43 height 6
click at [272, 80] on div "Add question שאלה" at bounding box center [274, 80] width 9 height 14
click at [273, 80] on icon "plus-circle" at bounding box center [274, 80] width 4 height 4
click at [287, 82] on input "search" at bounding box center [317, 84] width 62 height 8
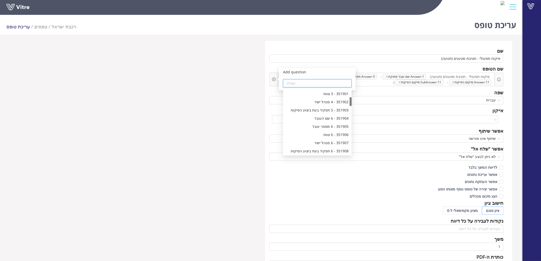
scroll to position [85, 0]
click at [313, 137] on div "351910 - 12 סוג הפיקוח" at bounding box center [317, 139] width 62 height 6
type input "351910 - 12 סוג הפיקוח"
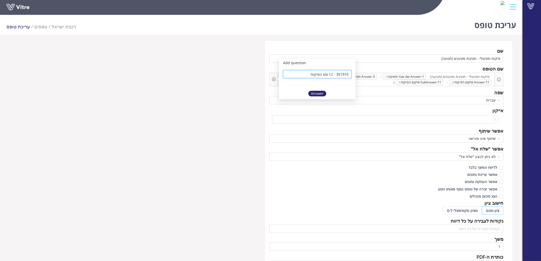
scroll to position [0, 0]
click at [320, 94] on div "Answer" at bounding box center [317, 94] width 18 height 6
click at [341, 83] on span at bounding box center [330, 83] width 43 height 6
click at [255, 93] on div "שם פיקוח תפעולי - חטיבת מטענים (תנועה) שם הטופס פיקוח תפעולי - חטיבת מטענים (תנ…" at bounding box center [261, 224] width 510 height 367
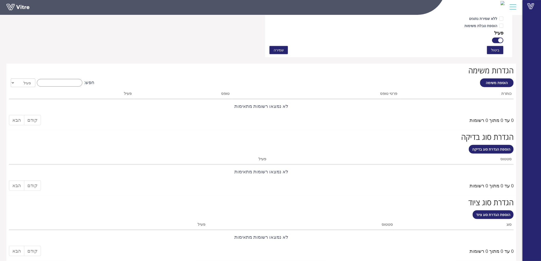
click at [279, 49] on span "שמירה" at bounding box center [279, 50] width 10 height 6
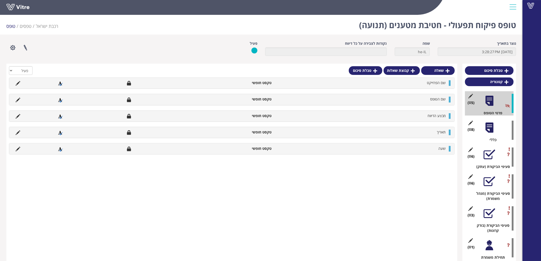
click at [490, 131] on div at bounding box center [490, 128] width 12 height 12
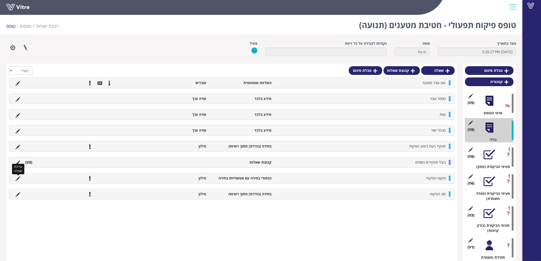
click at [18, 178] on icon at bounding box center [18, 179] width 5 height 5
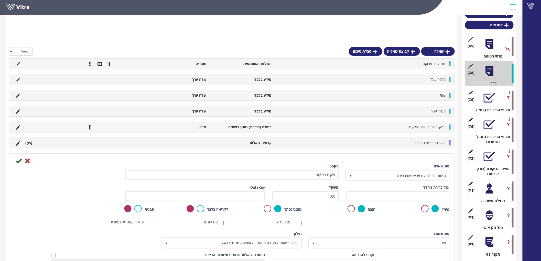
scroll to position [85, 0]
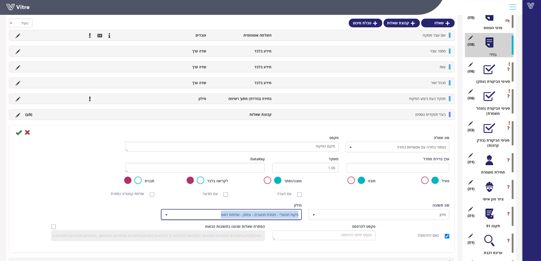
copy span "פיקוח תפעולי - חטיבת מטענים - עיתוק - שלוחות ראשי"
drag, startPoint x: 221, startPoint y: 214, endPoint x: 300, endPoint y: 216, distance: 79.4
click at [300, 216] on span "פיקוח תפעולי - חטיבת מטענים - עיתוק - שלוחות ראשי" at bounding box center [236, 214] width 131 height 9
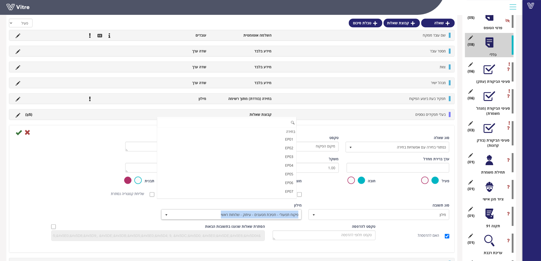
scroll to position [5338, 0]
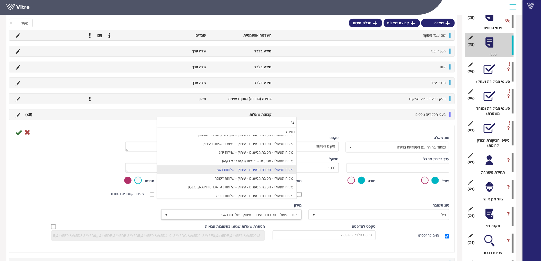
click at [326, 203] on div "סוג תשובה מילון 1" at bounding box center [379, 211] width 140 height 17
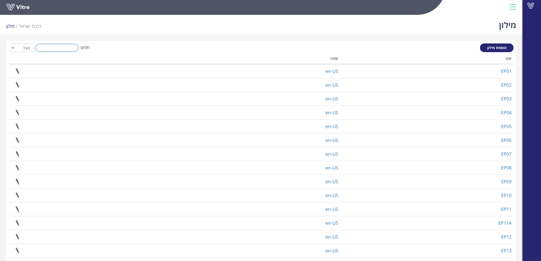
click at [62, 51] on input "חפש:" at bounding box center [57, 48] width 42 height 8
paste input "פיקוח תפעולי - חטיבת מטענים - עיתוק - שלוחות ראשי"
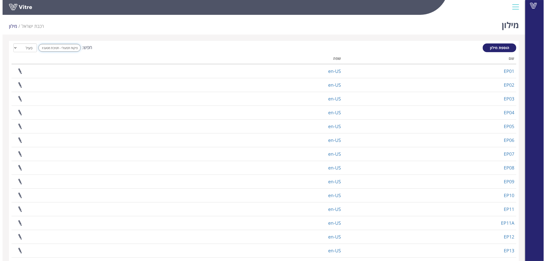
scroll to position [0, -28]
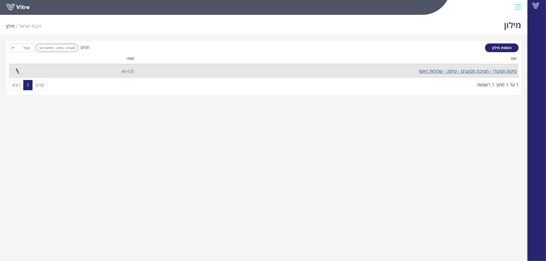
type input "פיקוח תפעולי - חטיבת מטענים - עיתוק - שלוחות ראשי"
click at [482, 72] on link "פיקוח תפעולי - חטיבת מטענים - עיתוק - שלוחות ראשי" at bounding box center [468, 71] width 98 height 6
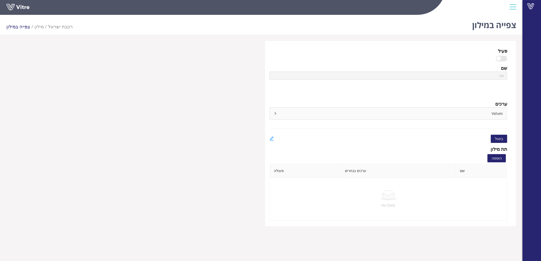
type input "פיקוח תפעולי - חטיבת מטענים - עיתוק - שלוחות ראשי"
click at [479, 114] on div "Values" at bounding box center [388, 114] width 237 height 12
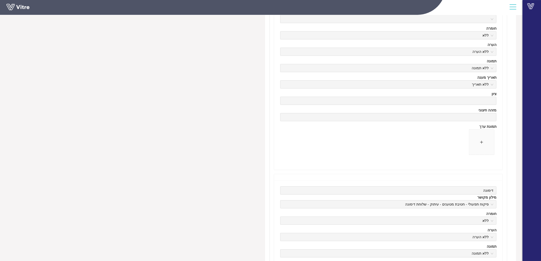
scroll to position [910, 0]
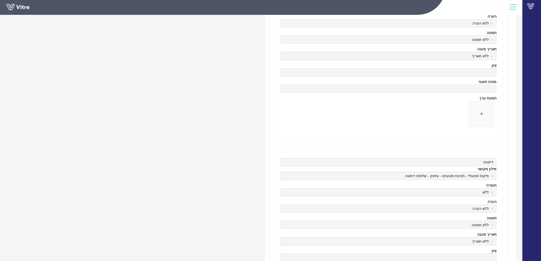
drag, startPoint x: 414, startPoint y: 177, endPoint x: 497, endPoint y: 176, distance: 83.2
click at [497, 176] on div "דימונה מילון מקושר פיקוח תפעולי - חטיבת מטענים - עיתוק - שלוחת דימונה חומרה ללא…" at bounding box center [388, 239] width 229 height 175
drag, startPoint x: 487, startPoint y: 176, endPoint x: 419, endPoint y: 176, distance: 68.6
click at [419, 176] on span "פיקוח תפעולי - חטיבת מטענים - עיתוק - שלוחת דימונה" at bounding box center [388, 176] width 210 height 8
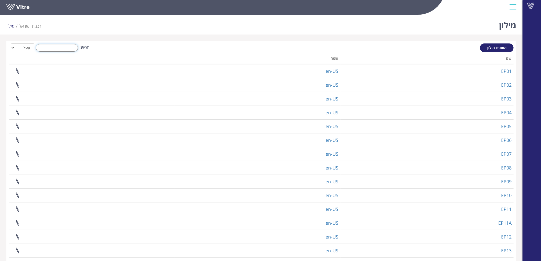
click at [49, 47] on input "חפש:" at bounding box center [57, 48] width 42 height 8
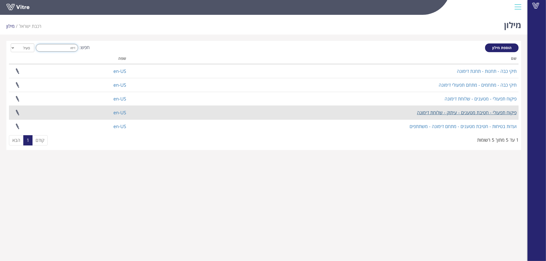
type input "דימו"
click at [458, 115] on link "פיקוח תפעולי - חטיבת מטענים - עיתוק - שלוחת דימונה" at bounding box center [467, 113] width 100 height 6
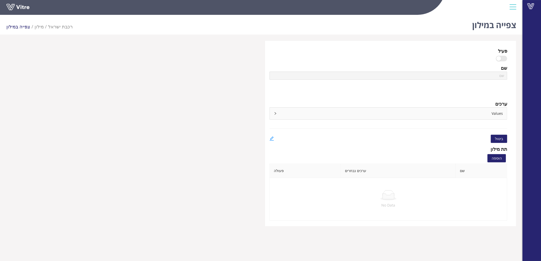
type input "פיקוח תפעולי - חטיבת מטענים - עיתוק - שלוחת דימונה"
click at [458, 115] on div "Values" at bounding box center [388, 114] width 237 height 12
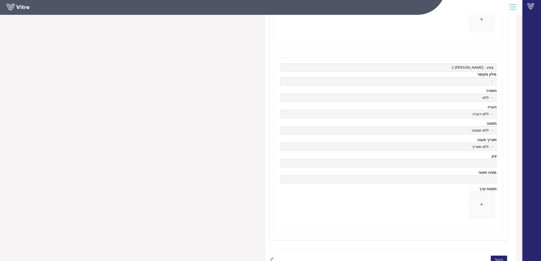
scroll to position [2332, 0]
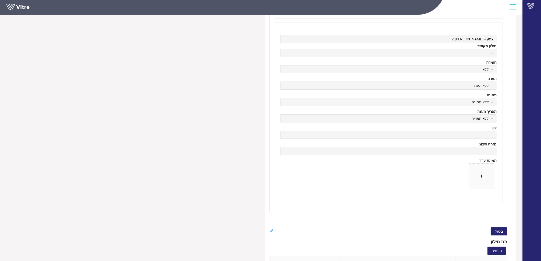
click at [272, 229] on icon "edit" at bounding box center [272, 231] width 5 height 5
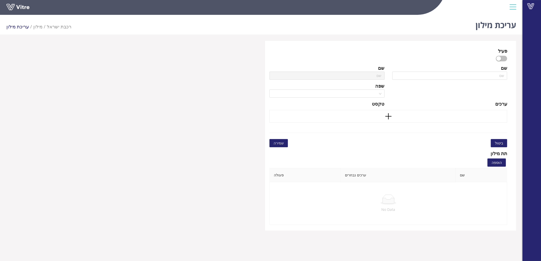
type input "פיקוח תפעולי - חטיבת מטענים - עיתוק - שלוחת דימונה"
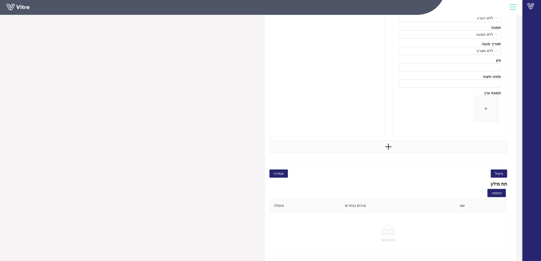
click at [392, 147] on icon "plus" at bounding box center [389, 147] width 8 height 8
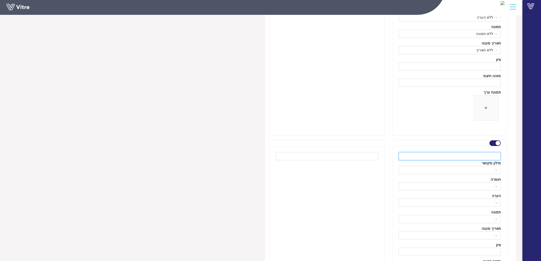
click at [483, 157] on input "text" at bounding box center [450, 156] width 102 height 8
type input "תחנת צפע"
click at [352, 198] on div at bounding box center [327, 233] width 115 height 175
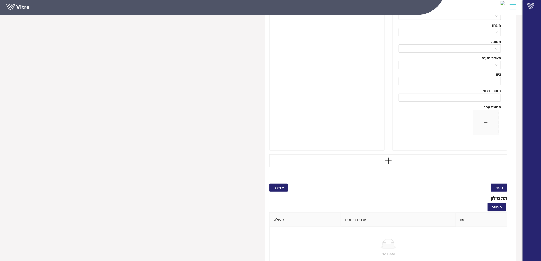
click at [280, 189] on span "שמירה" at bounding box center [279, 188] width 10 height 6
